Goal: Navigation & Orientation: Go to known website

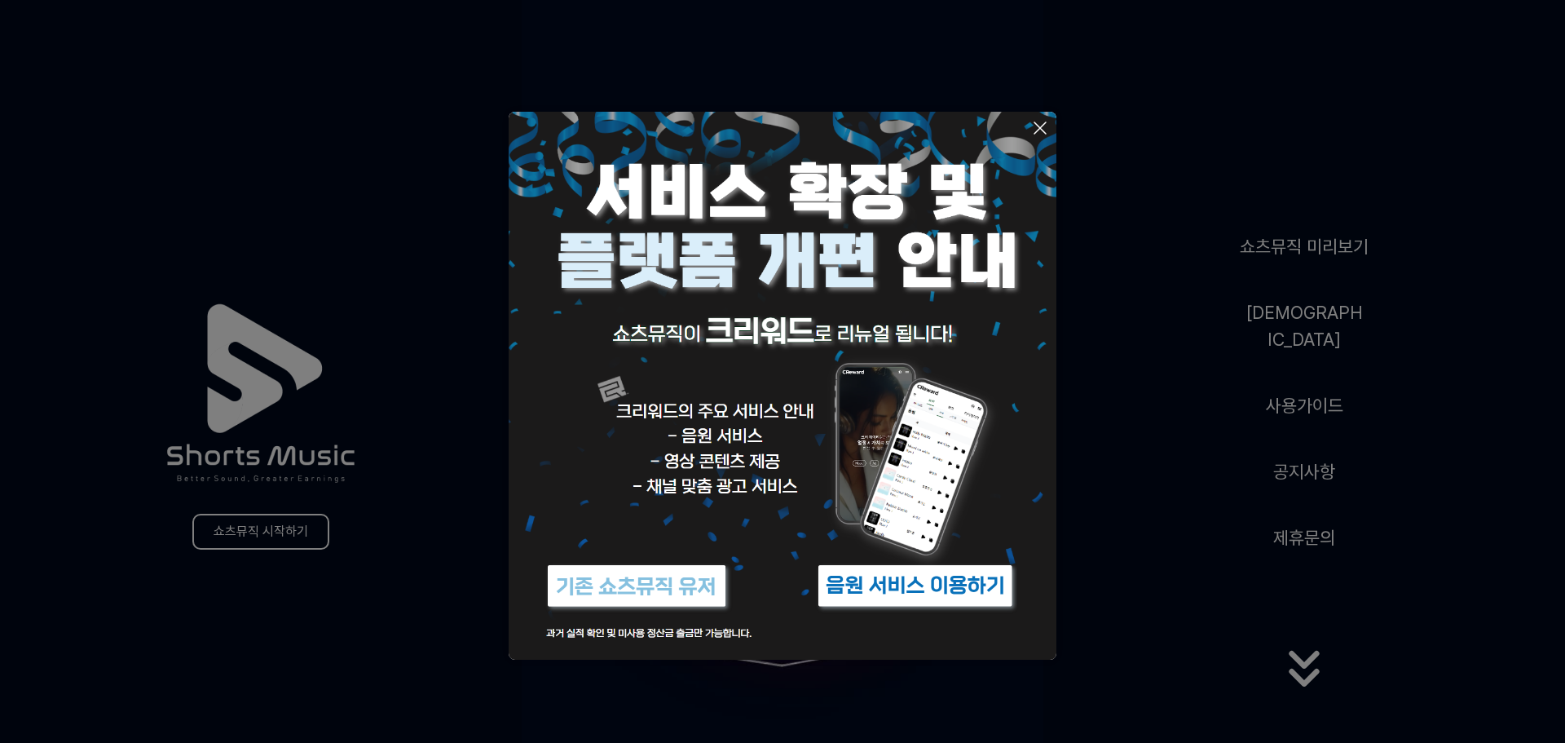
click at [1036, 124] on icon at bounding box center [1040, 128] width 20 height 20
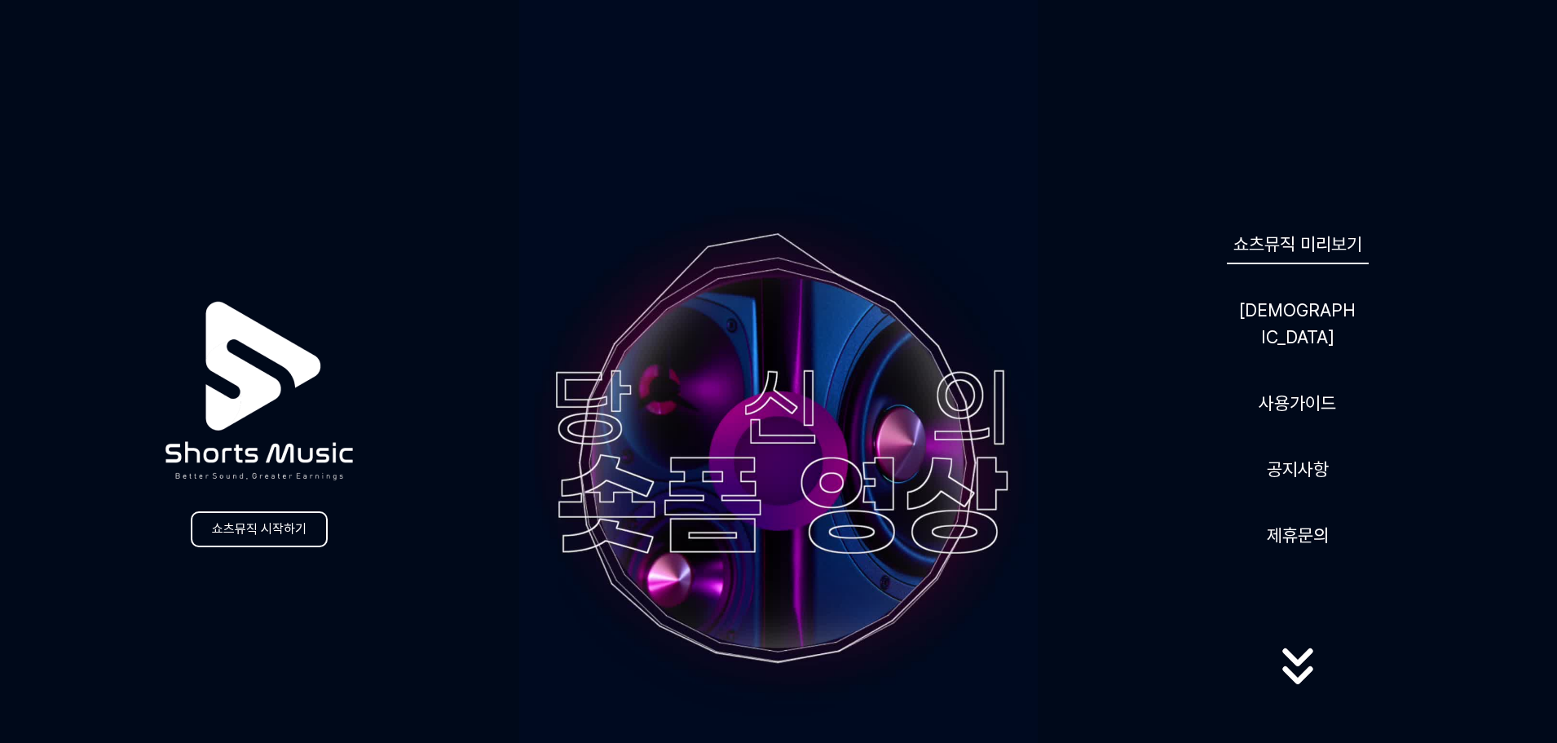
click at [1281, 258] on link "쇼츠뮤직 미리보기" at bounding box center [1298, 244] width 142 height 40
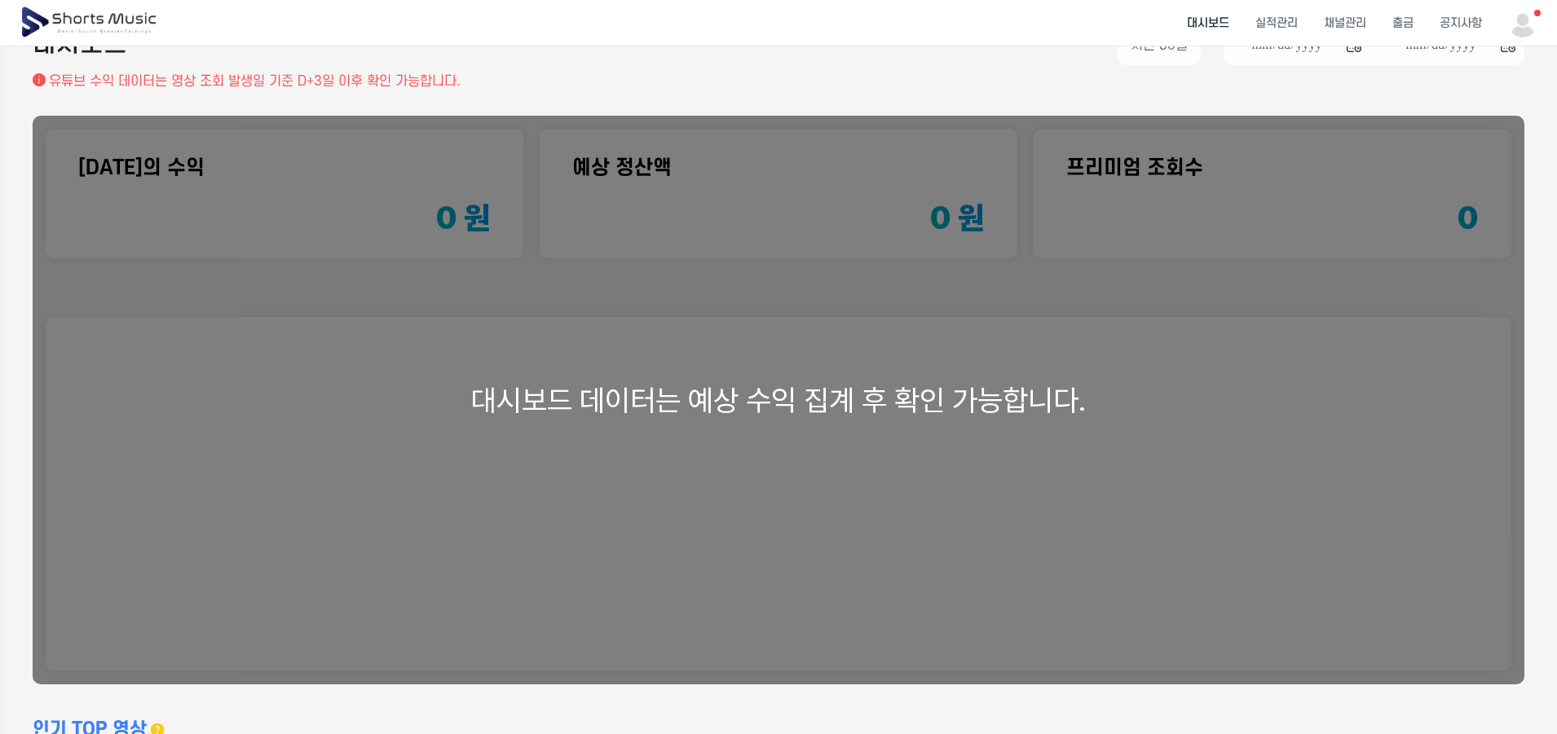
scroll to position [82, 0]
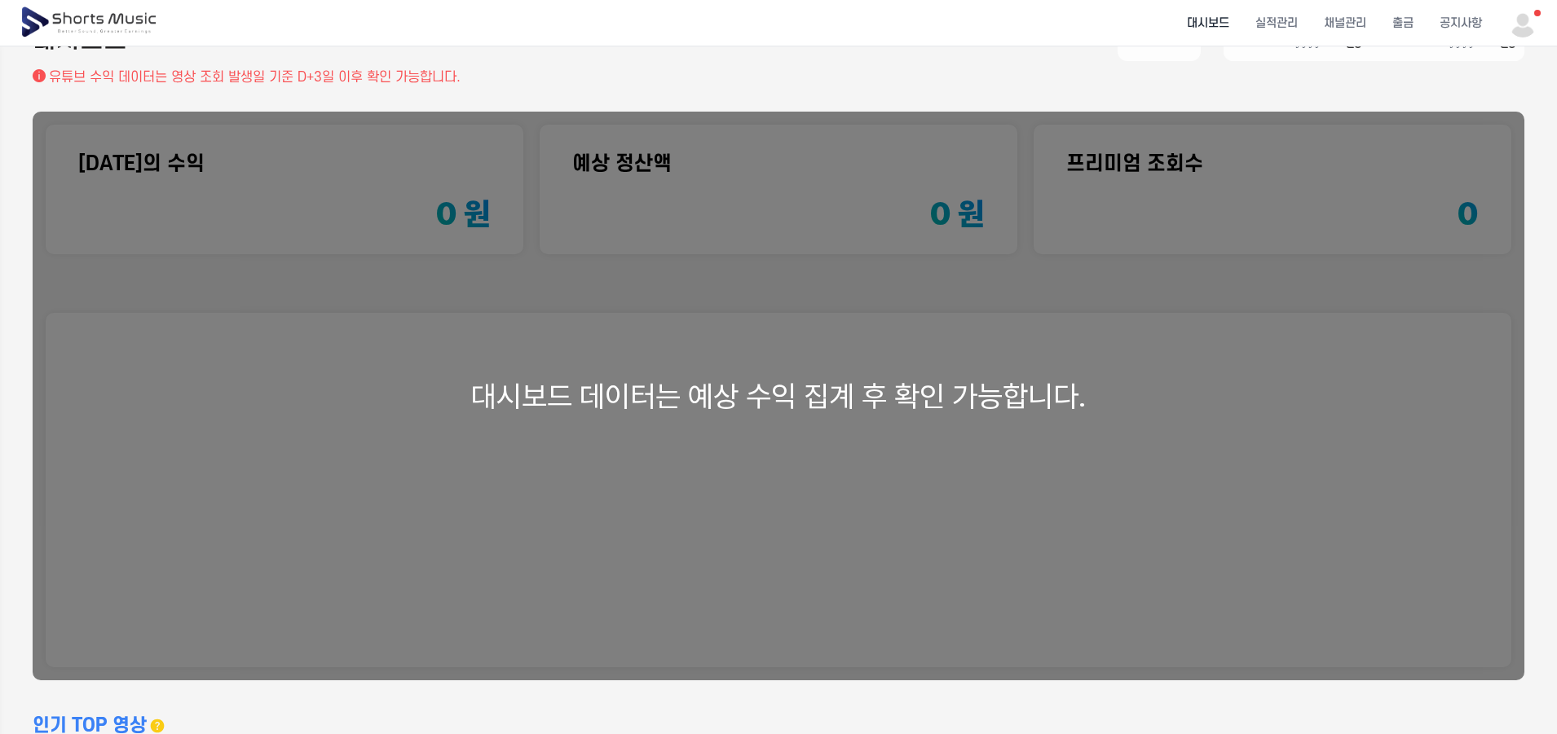
click at [976, 438] on div "대시보드 데이터는 예상 수익 집계 후 확인 가능합니다." at bounding box center [779, 396] width 1492 height 569
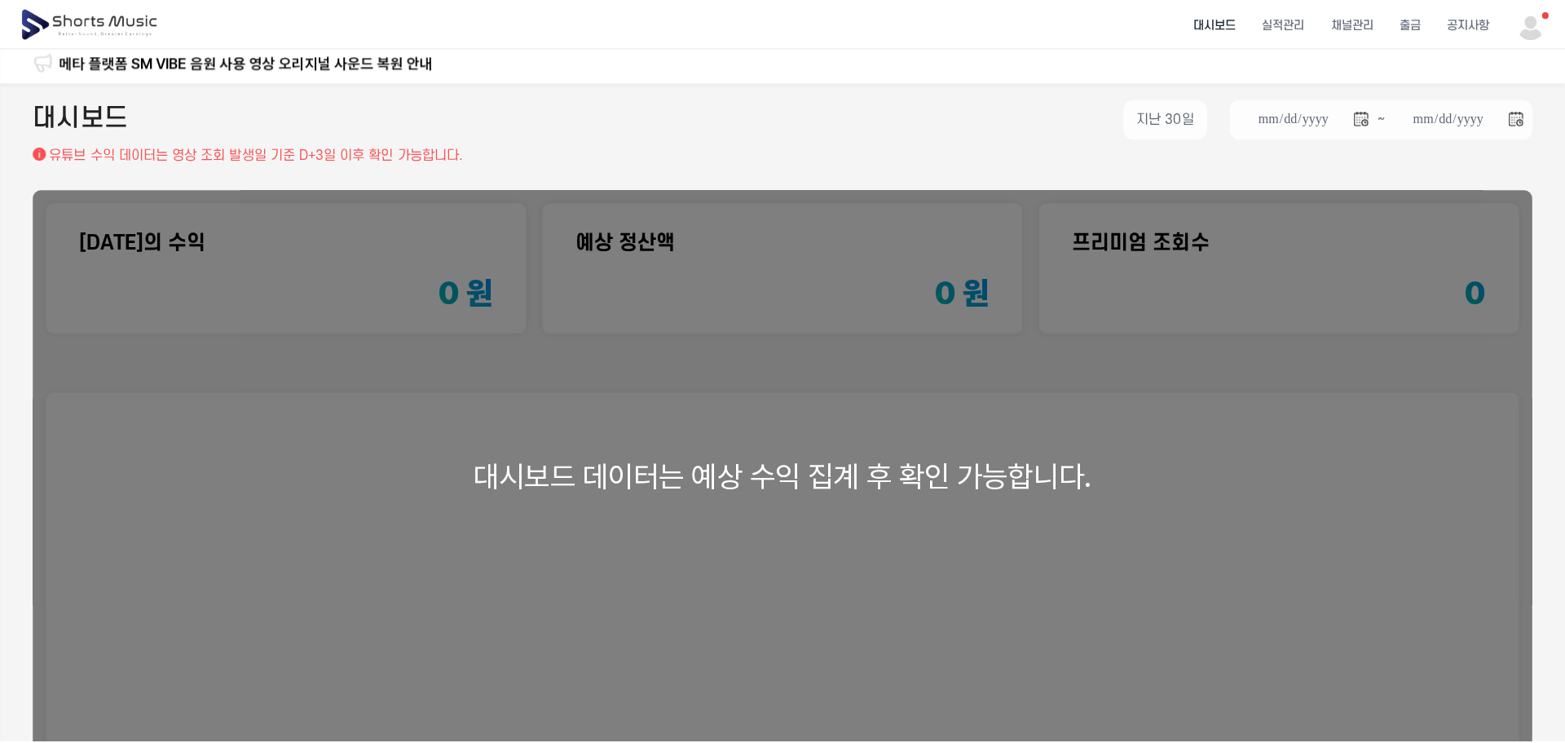
scroll to position [0, 0]
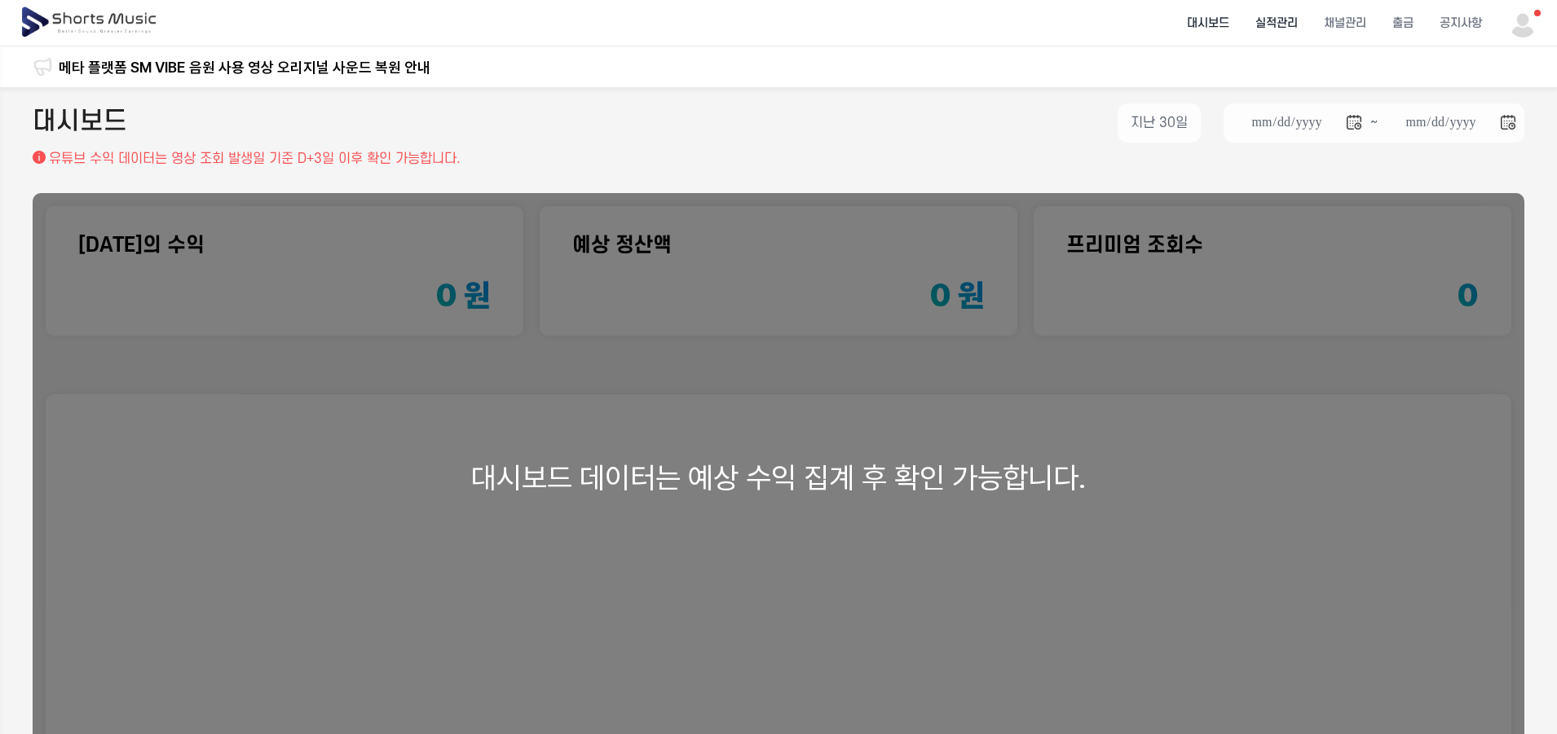
click at [1270, 17] on li "실적관리" at bounding box center [1276, 23] width 68 height 43
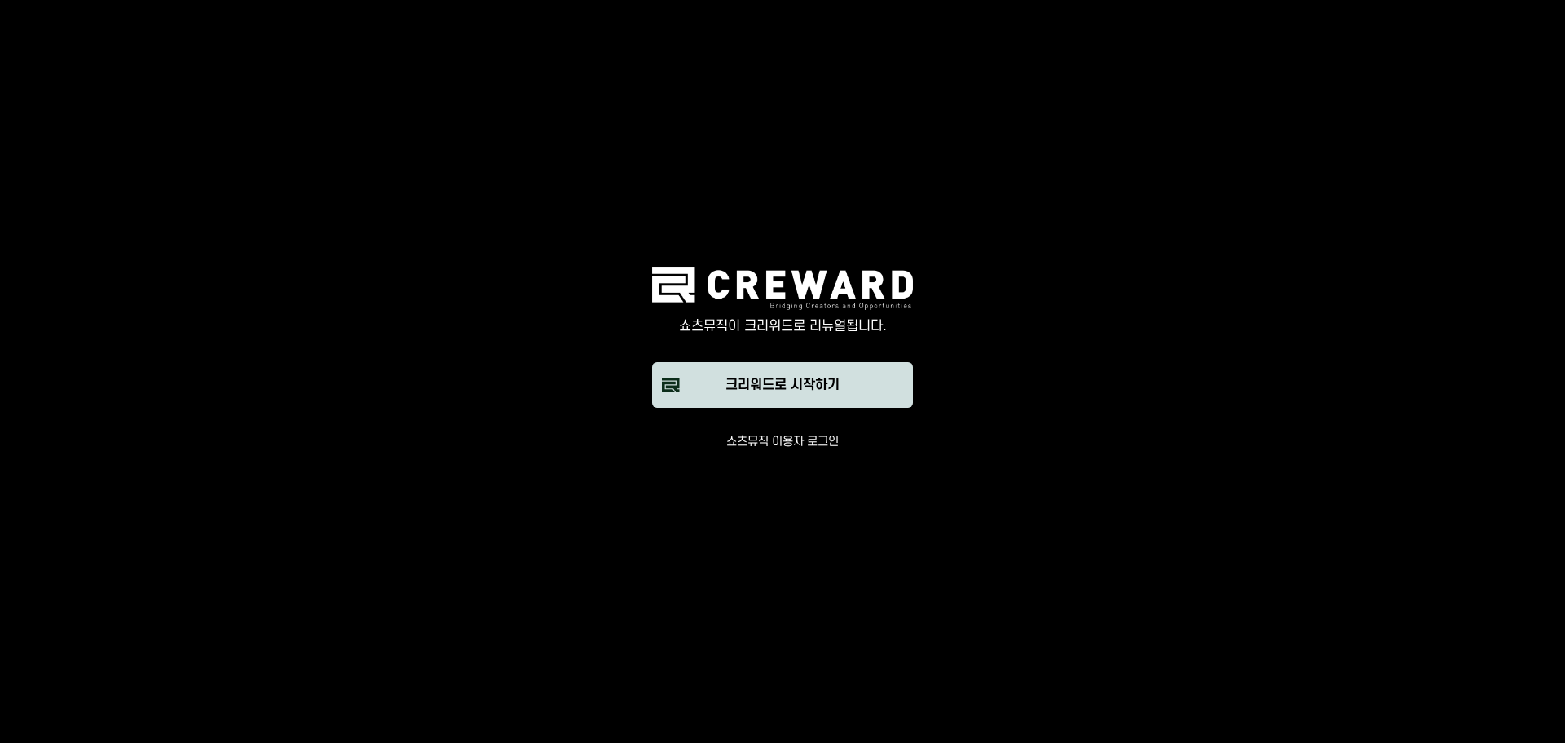
click at [797, 399] on button "크리워드로 시작하기" at bounding box center [782, 385] width 261 height 46
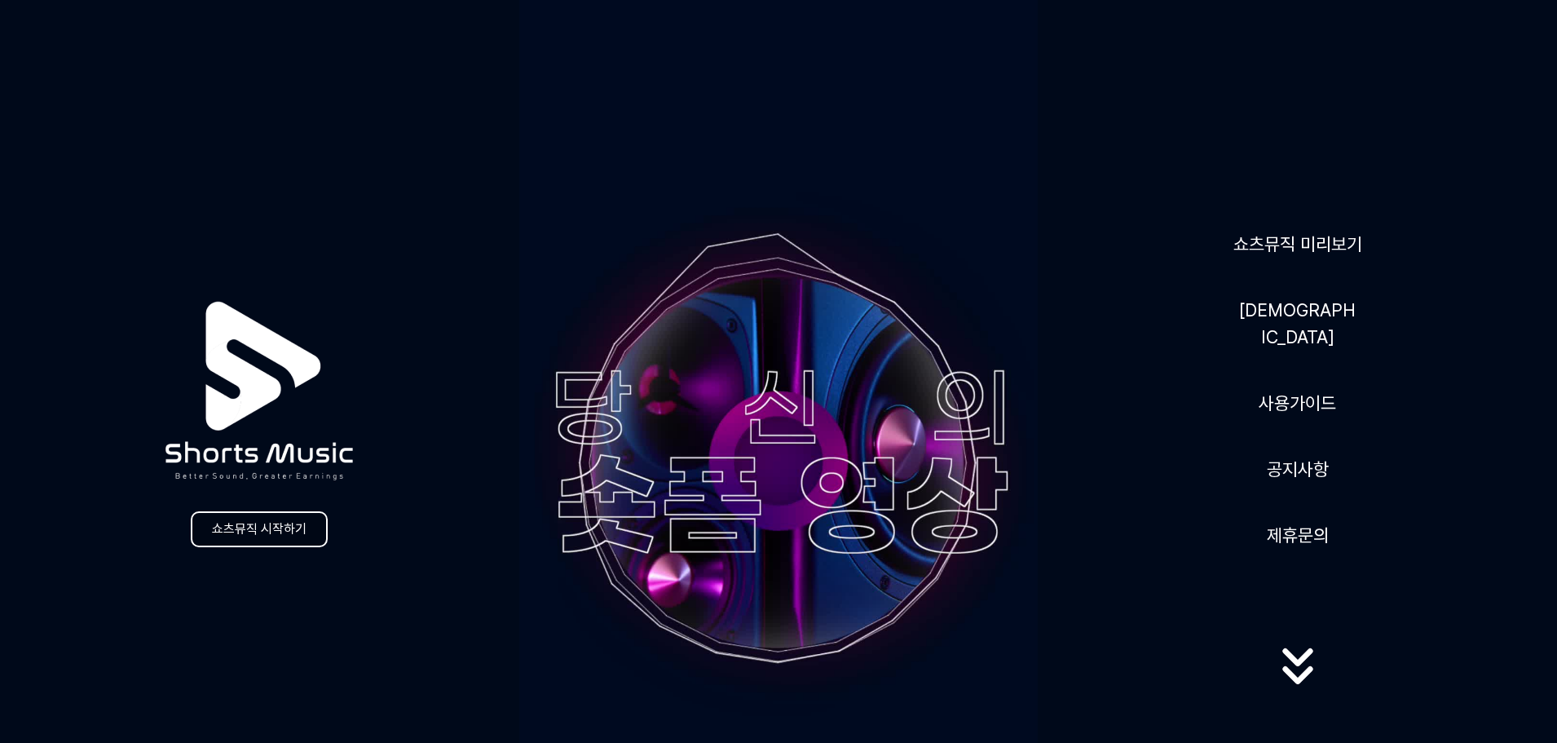
click at [293, 530] on link "쇼츠뮤직 시작하기" at bounding box center [259, 529] width 137 height 36
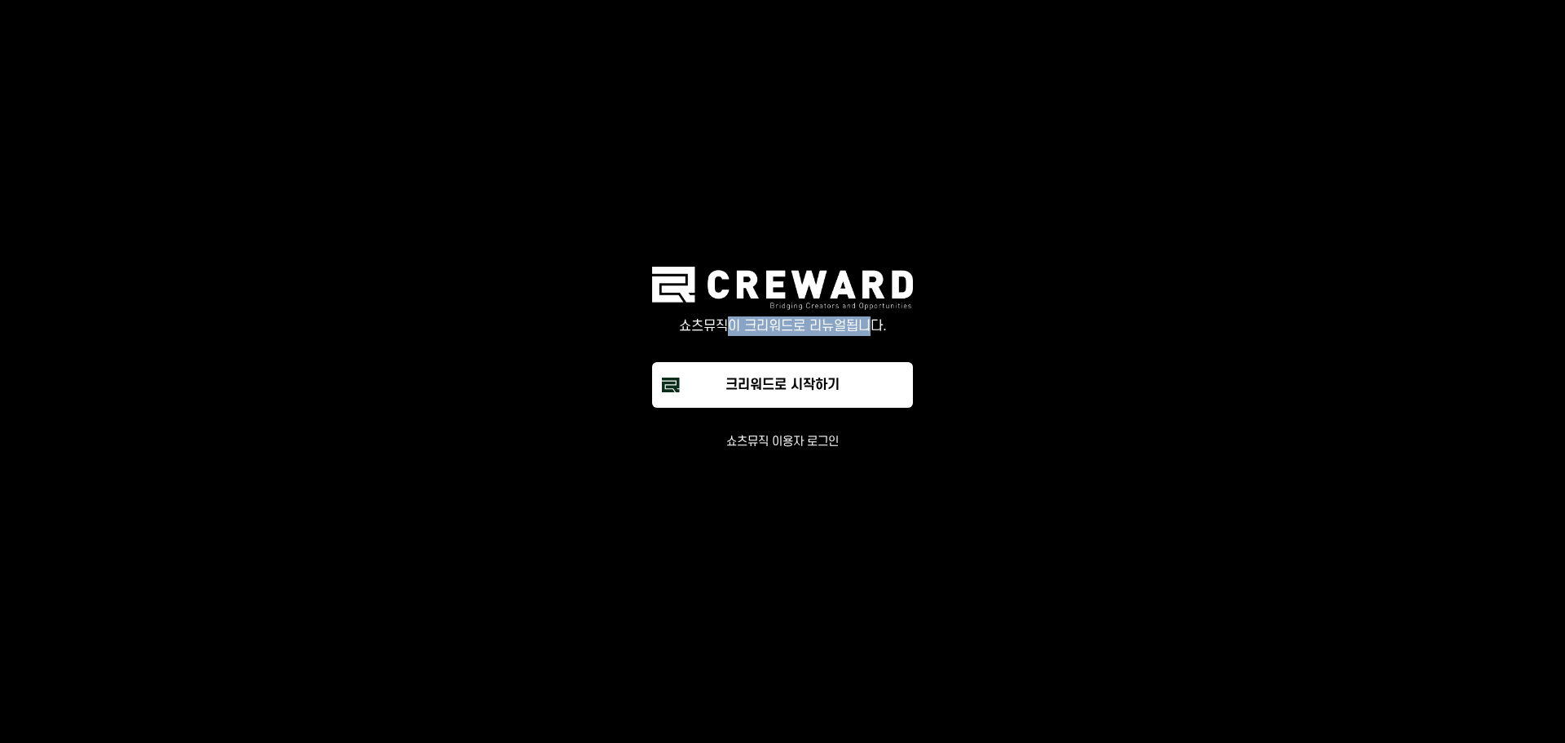
drag, startPoint x: 727, startPoint y: 327, endPoint x: 879, endPoint y: 330, distance: 151.6
click at [879, 330] on p "쇼츠뮤직이 크리워드로 리뉴얼됩니다." at bounding box center [782, 326] width 261 height 20
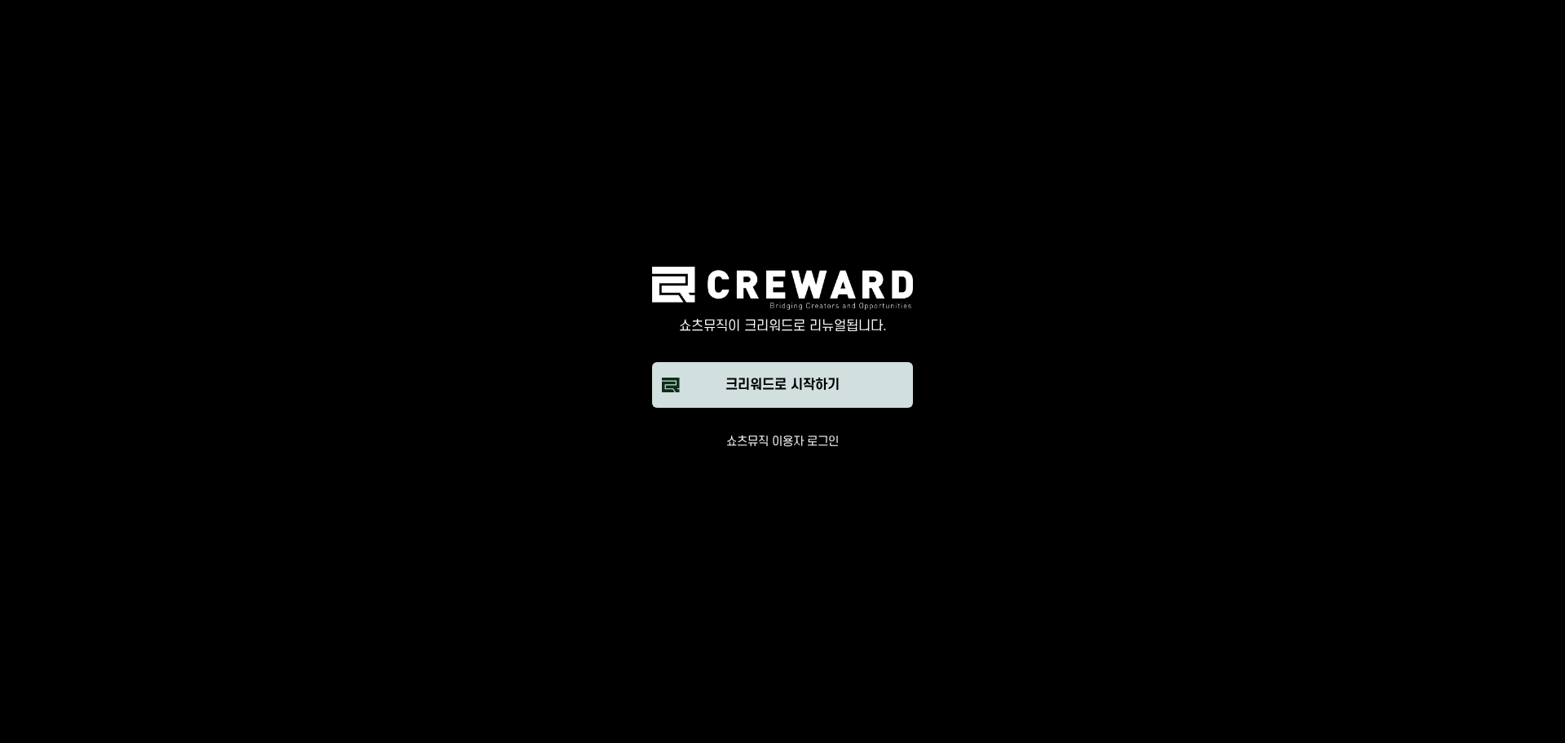
click at [810, 386] on div "크리워드로 시작하기" at bounding box center [782, 385] width 114 height 20
